Goal: Transaction & Acquisition: Purchase product/service

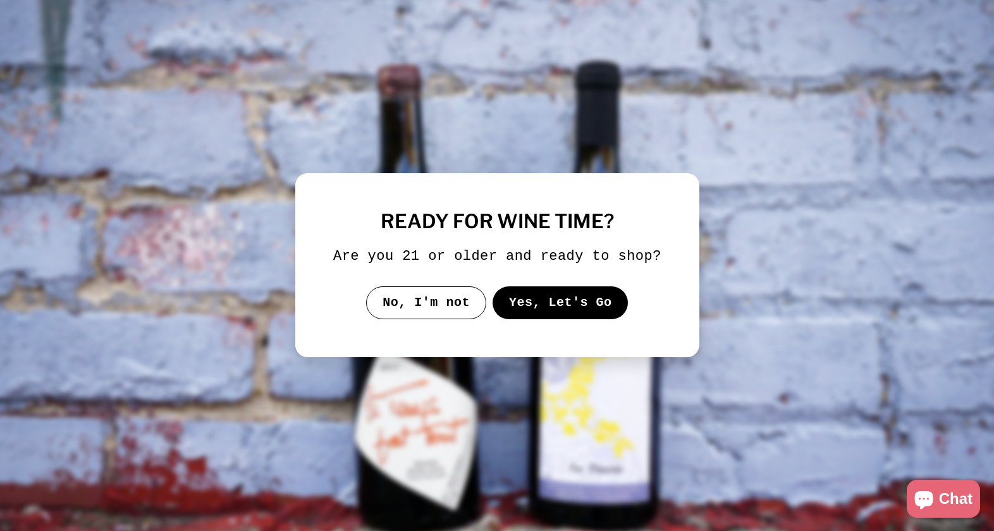
click at [560, 319] on button "Yes, Let's Go" at bounding box center [560, 302] width 136 height 33
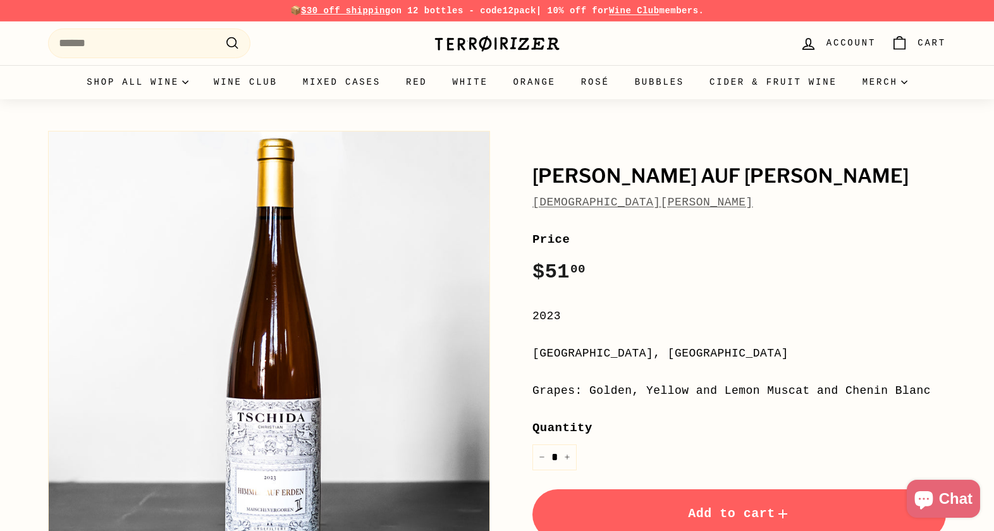
click at [605, 209] on link "[DEMOGRAPHIC_DATA][PERSON_NAME]" at bounding box center [643, 202] width 221 height 13
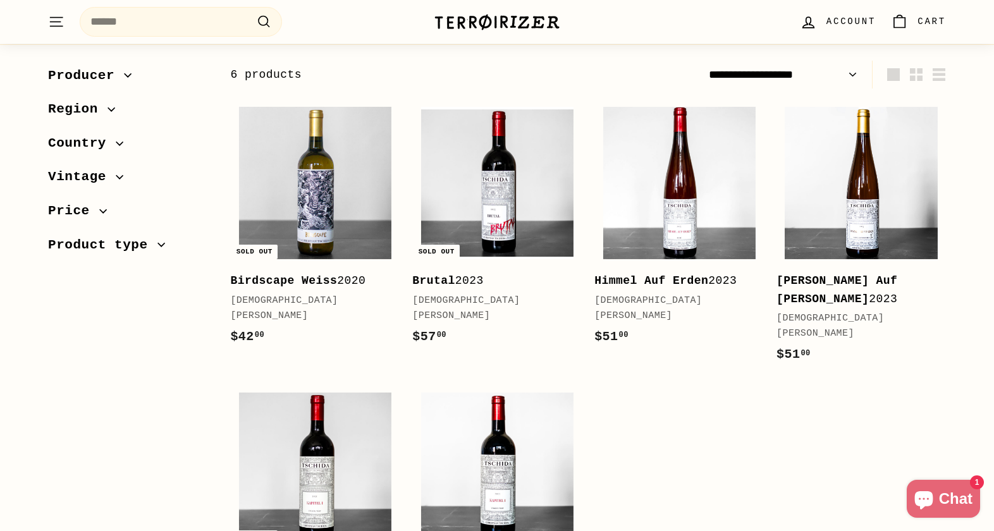
scroll to position [136, 0]
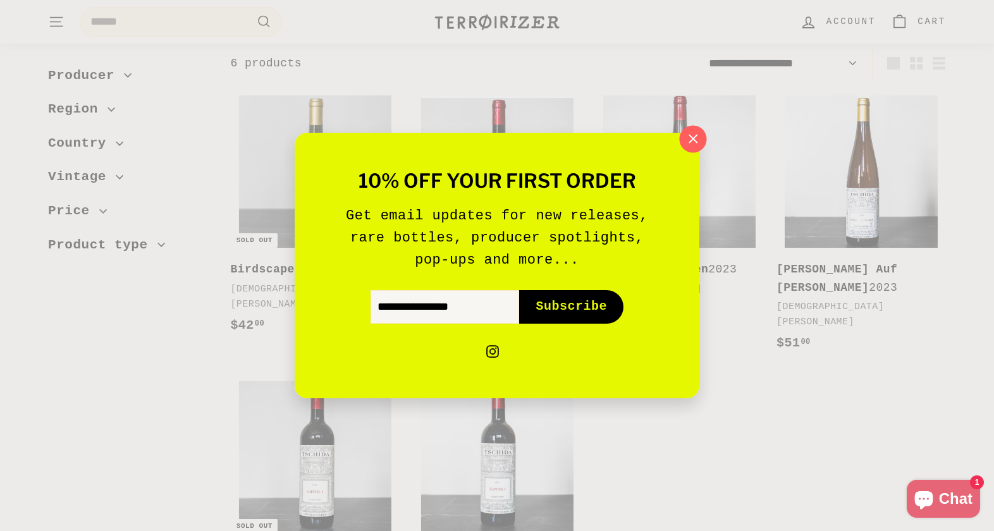
click at [699, 138] on icon "button" at bounding box center [693, 139] width 19 height 19
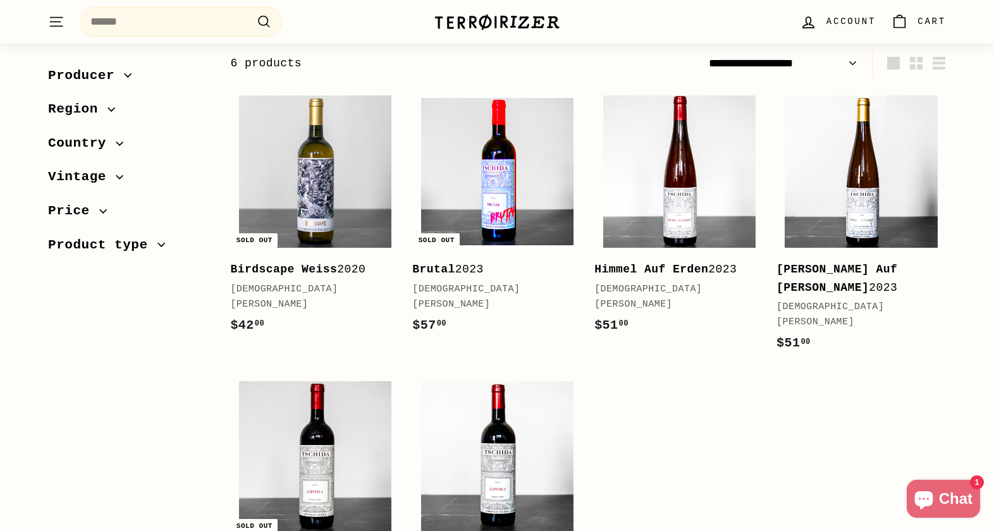
click at [511, 203] on img at bounding box center [497, 171] width 152 height 152
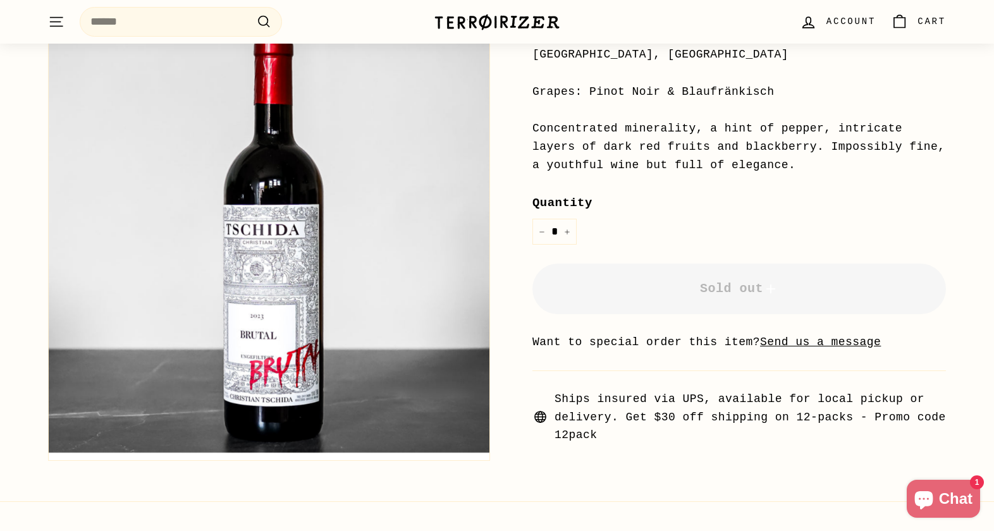
scroll to position [289, 0]
